Goal: Task Accomplishment & Management: Use online tool/utility

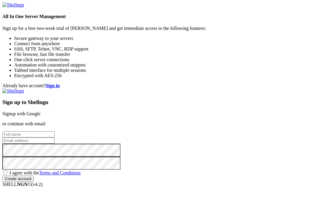
click at [40, 111] on link "Signup with Google" at bounding box center [21, 113] width 38 height 5
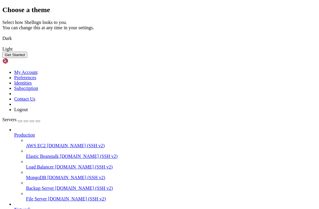
click at [2, 35] on img at bounding box center [2, 35] width 0 height 0
click at [27, 58] on button "Get Started" at bounding box center [14, 55] width 25 height 6
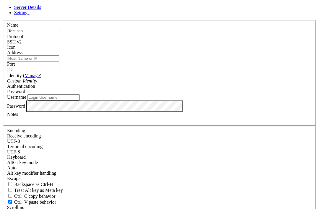
type input "Test ssh"
click at [59, 61] on input "Address" at bounding box center [33, 58] width 52 height 6
paste input "[TECHNICAL_ID]"
type input "[TECHNICAL_ID]"
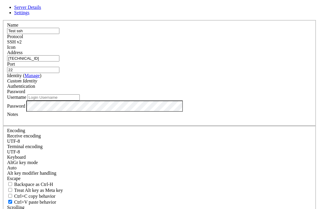
click at [25, 108] on label "Password" at bounding box center [16, 105] width 18 height 5
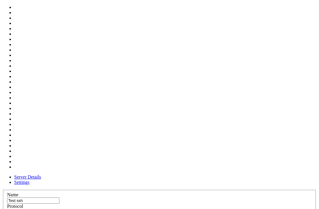
scroll to position [100, 0]
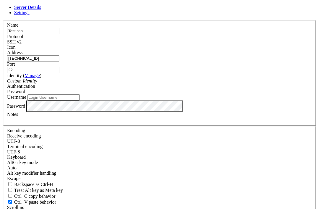
click at [59, 73] on input "22" at bounding box center [33, 70] width 52 height 6
click at [22, 55] on label "Address" at bounding box center [14, 52] width 15 height 5
click at [59, 60] on input "[TECHNICAL_ID]" at bounding box center [33, 58] width 52 height 6
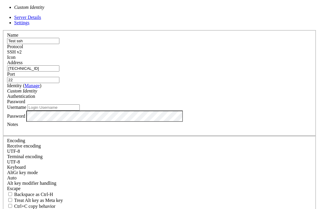
click at [26, 104] on label "Username" at bounding box center [16, 106] width 19 height 5
click at [80, 104] on input "Username" at bounding box center [53, 107] width 52 height 6
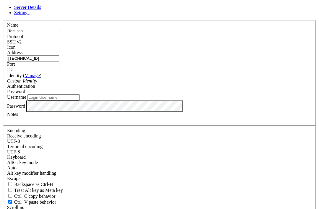
click at [80, 100] on input "Username" at bounding box center [53, 97] width 52 height 6
type input "Dob5on1an"
click at [185, 169] on div "Name Test ssh Protocol SSH v2 Icon Address [TECHNICAL_ID] ( Manage )" at bounding box center [159, 128] width 314 height 217
click at [18, 117] on label "Notes" at bounding box center [12, 114] width 11 height 5
click at [207, 122] on div at bounding box center [159, 119] width 305 height 5
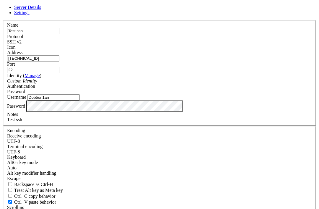
click at [25, 108] on label "Password" at bounding box center [16, 105] width 18 height 5
click at [30, 15] on span "Settings" at bounding box center [21, 12] width 15 height 5
click at [41, 10] on span "Server Details" at bounding box center [27, 7] width 27 height 5
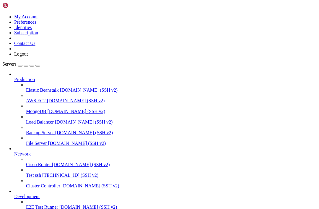
scroll to position [26, 0]
click at [110, 165] on div at bounding box center [159, 104] width 319 height 209
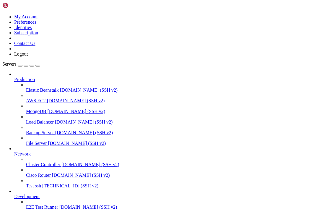
click at [55, 97] on div at bounding box center [159, 104] width 319 height 209
